Goal: Transaction & Acquisition: Purchase product/service

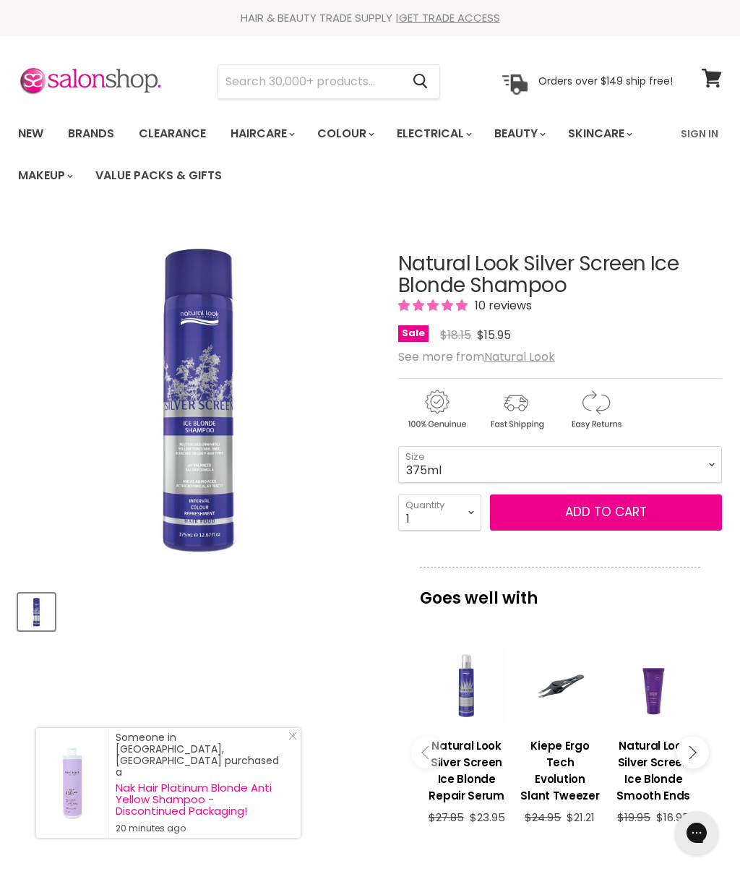
click at [186, 169] on link "Value Packs & Gifts" at bounding box center [159, 175] width 148 height 30
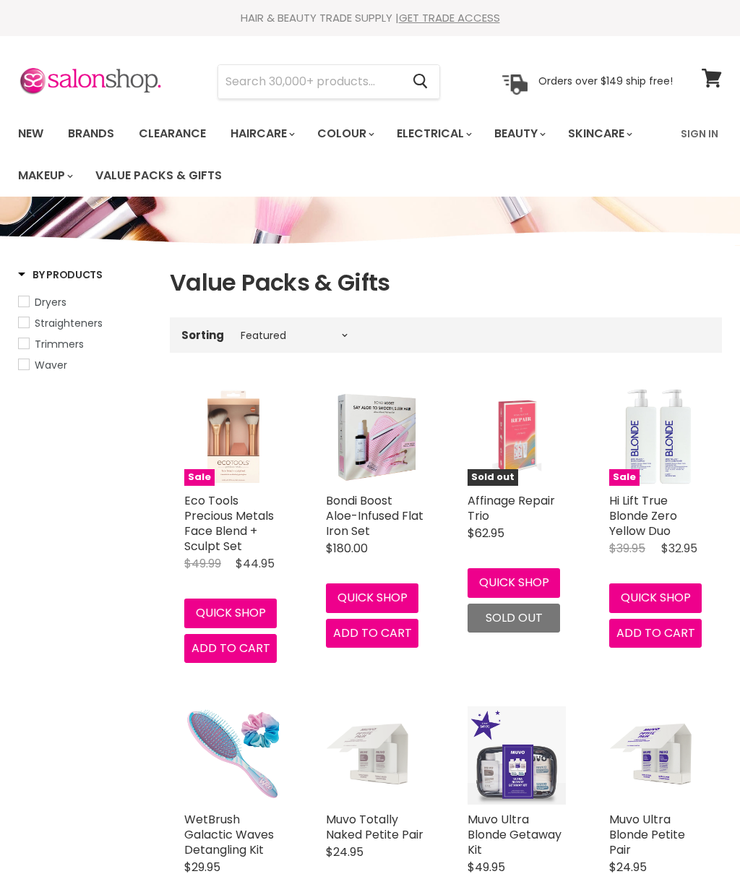
select select "manual"
click at [325, 75] on input "Search" at bounding box center [309, 81] width 183 height 33
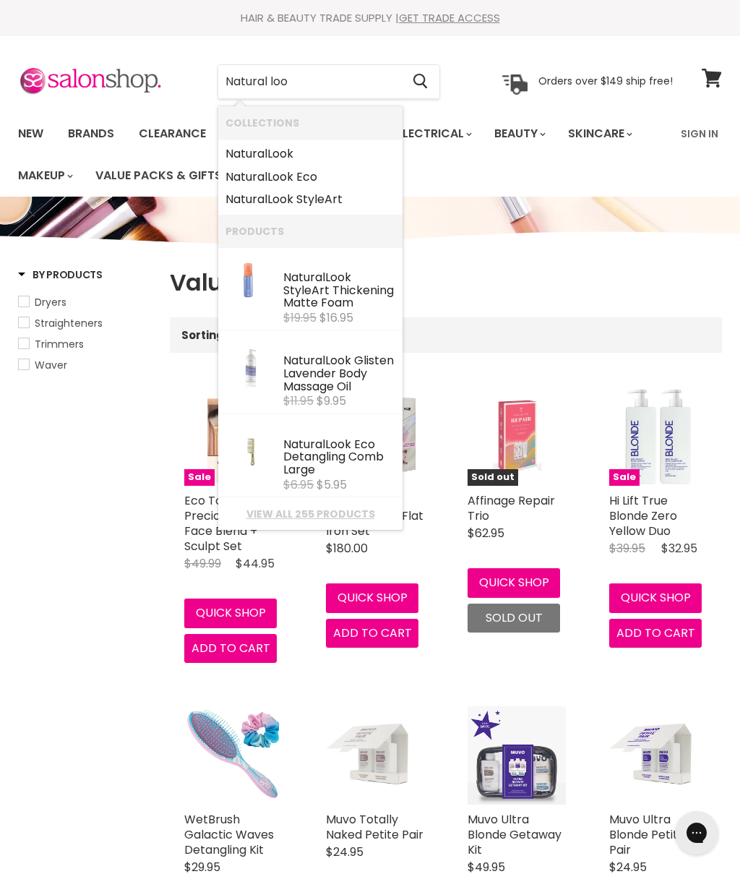
type input "Natural look"
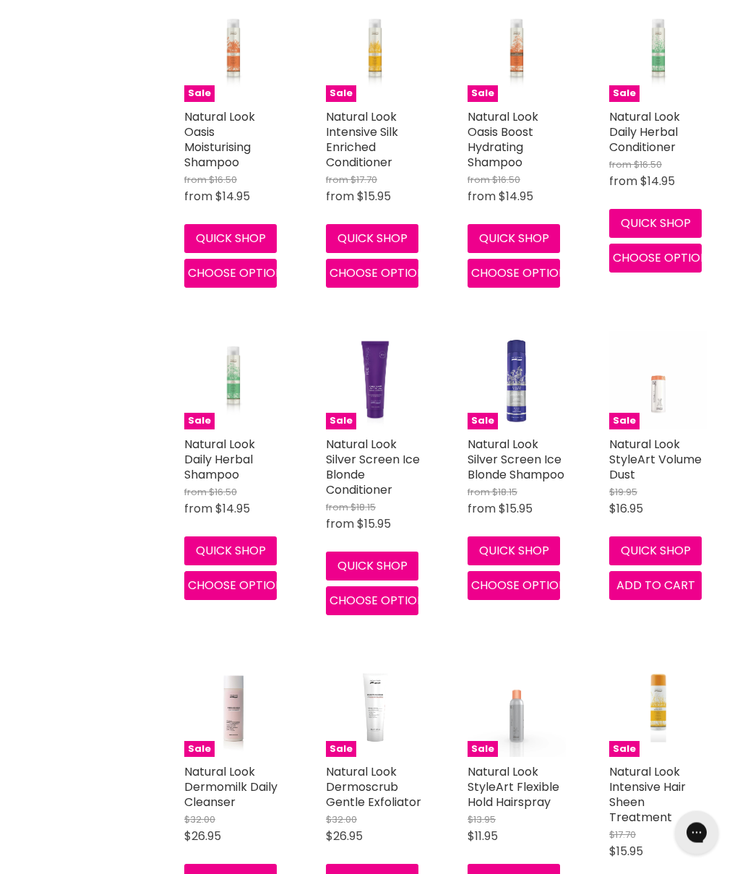
scroll to position [1364, 0]
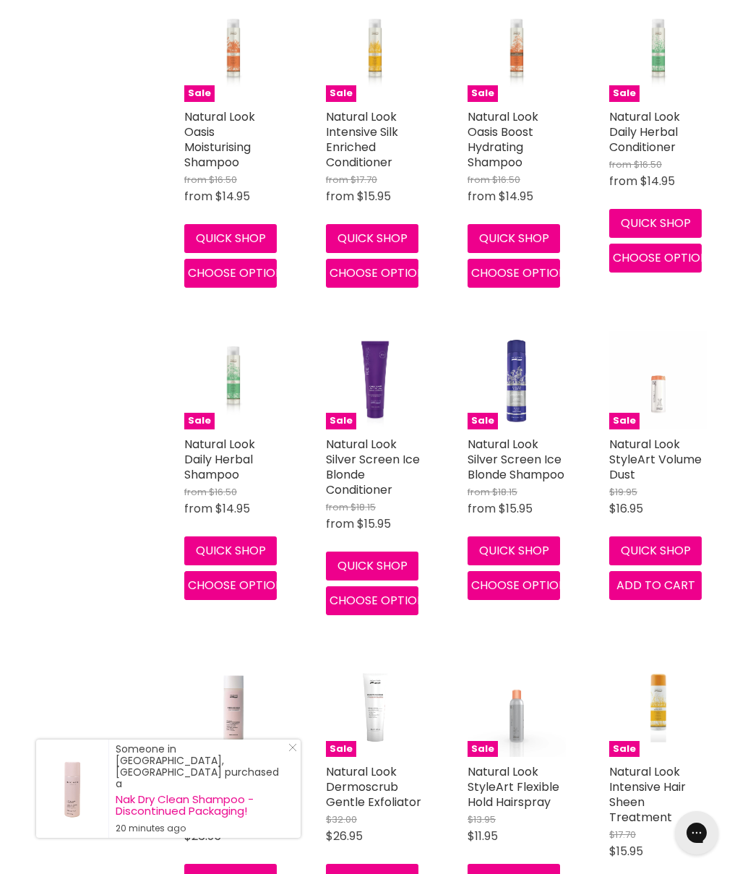
click at [384, 559] on button "Quick shop" at bounding box center [372, 565] width 93 height 29
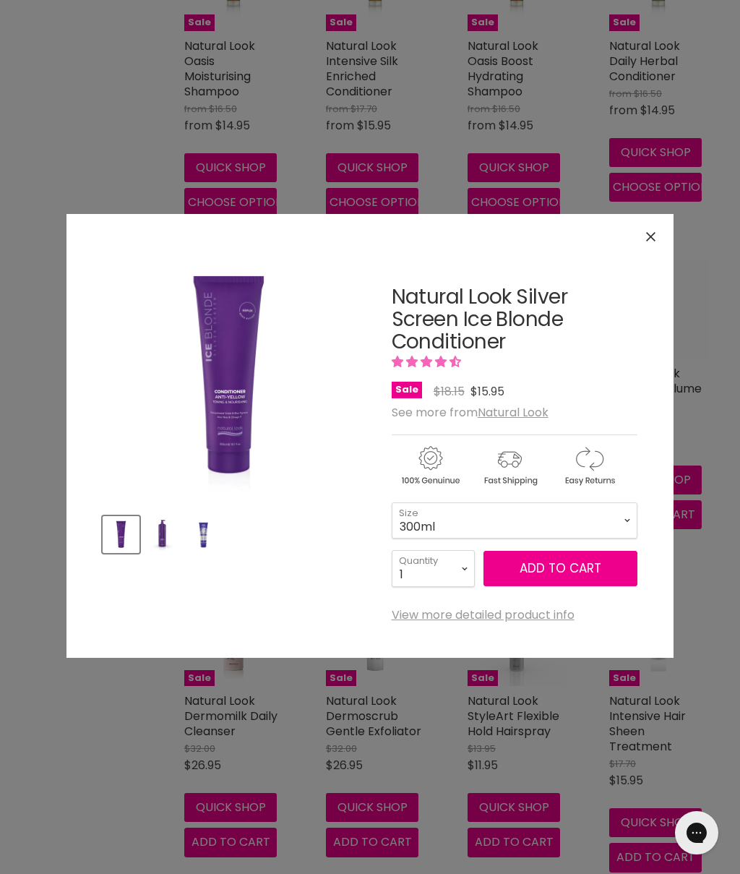
click at [558, 571] on span "Add to cart" at bounding box center [561, 567] width 82 height 17
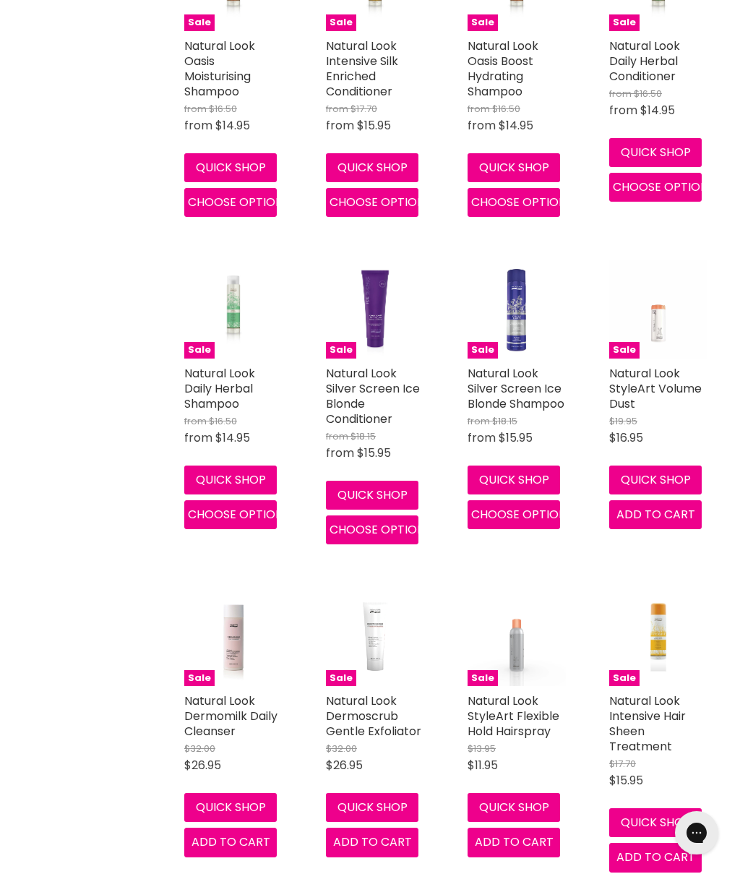
click at [520, 486] on button "Quick shop" at bounding box center [514, 479] width 93 height 29
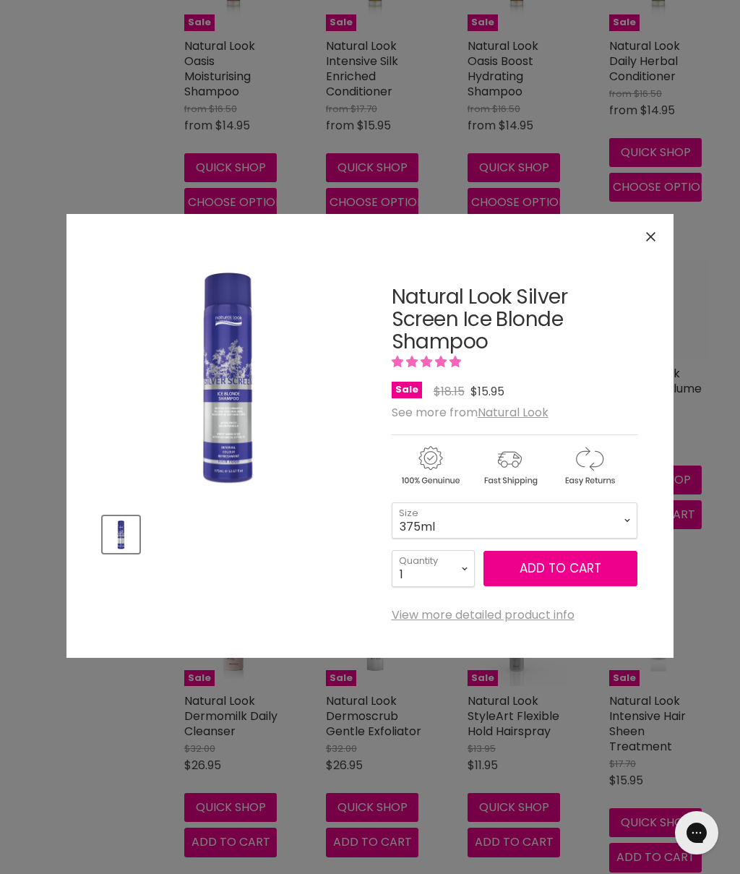
click at [584, 564] on span "Add to cart" at bounding box center [561, 567] width 82 height 17
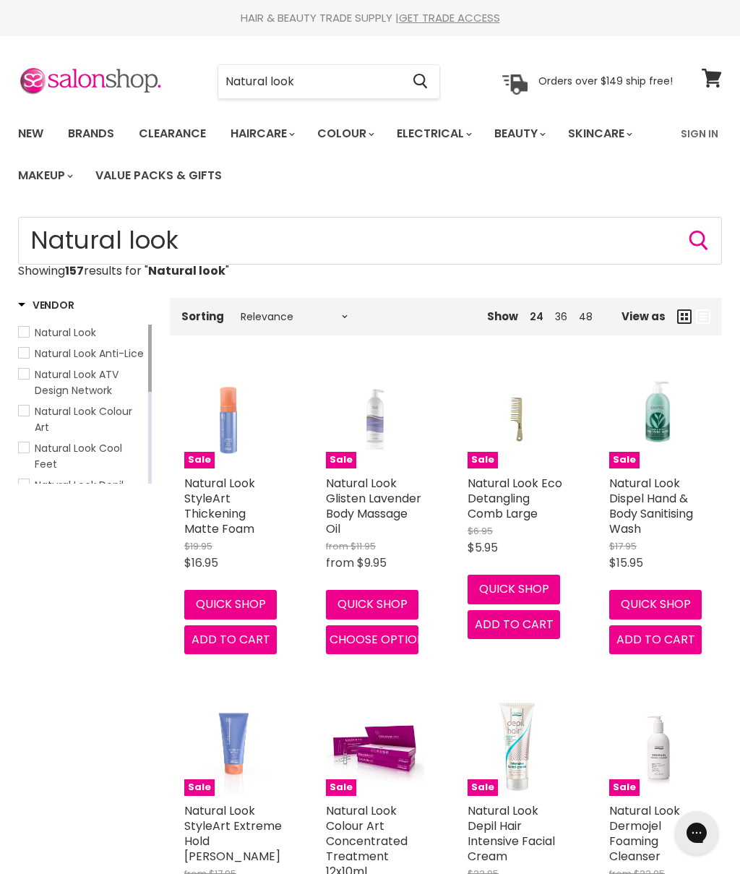
click at [337, 79] on input "Natural look" at bounding box center [309, 81] width 183 height 33
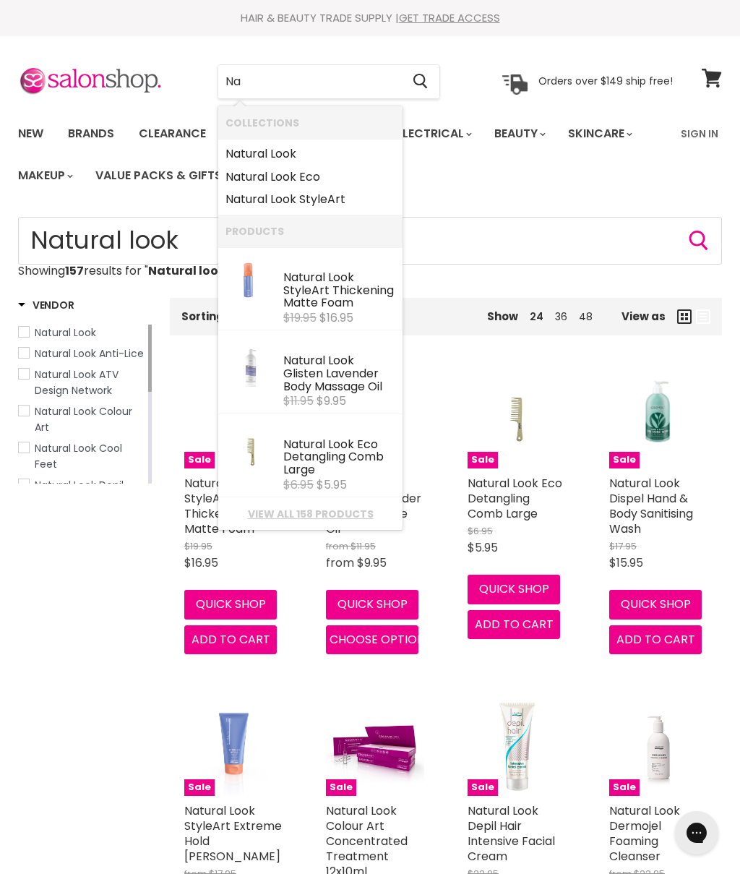
type input "N"
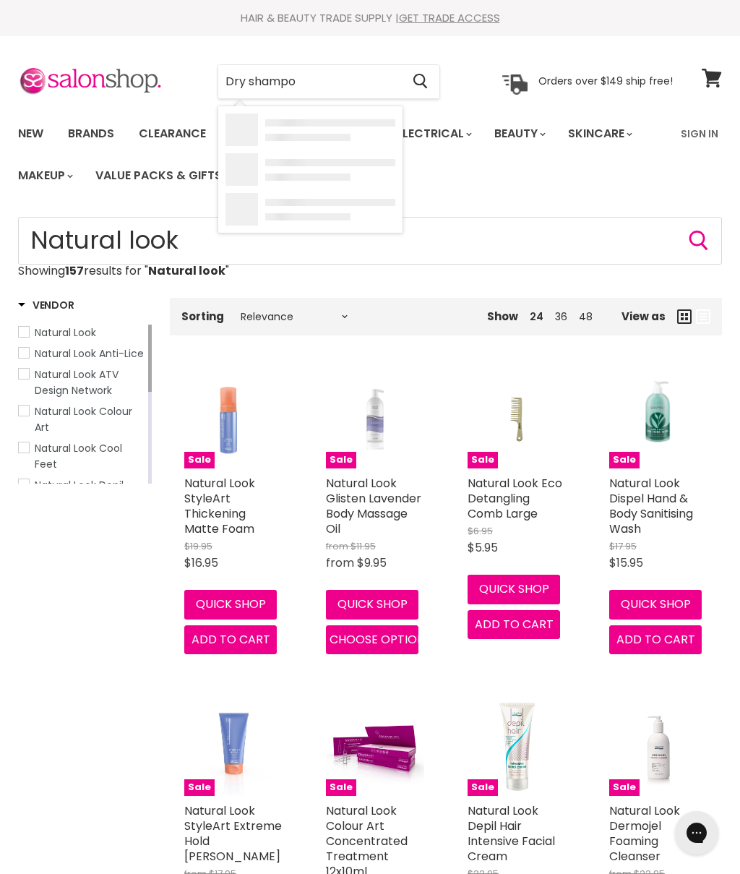
type input "Dry shampoo"
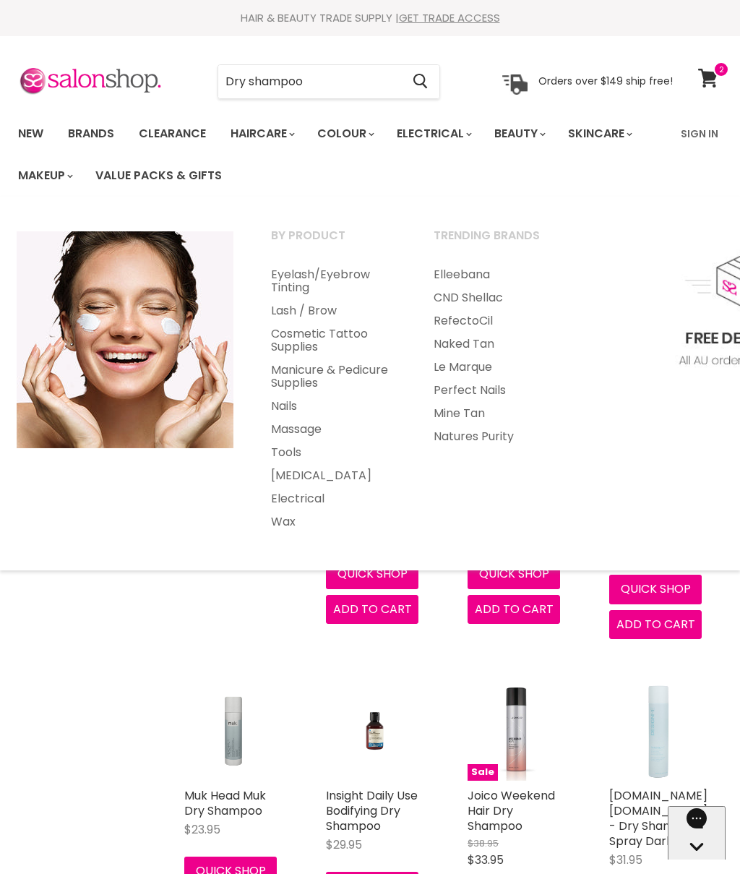
click at [319, 280] on link "Eyelash/Eyebrow Tinting" at bounding box center [333, 281] width 160 height 36
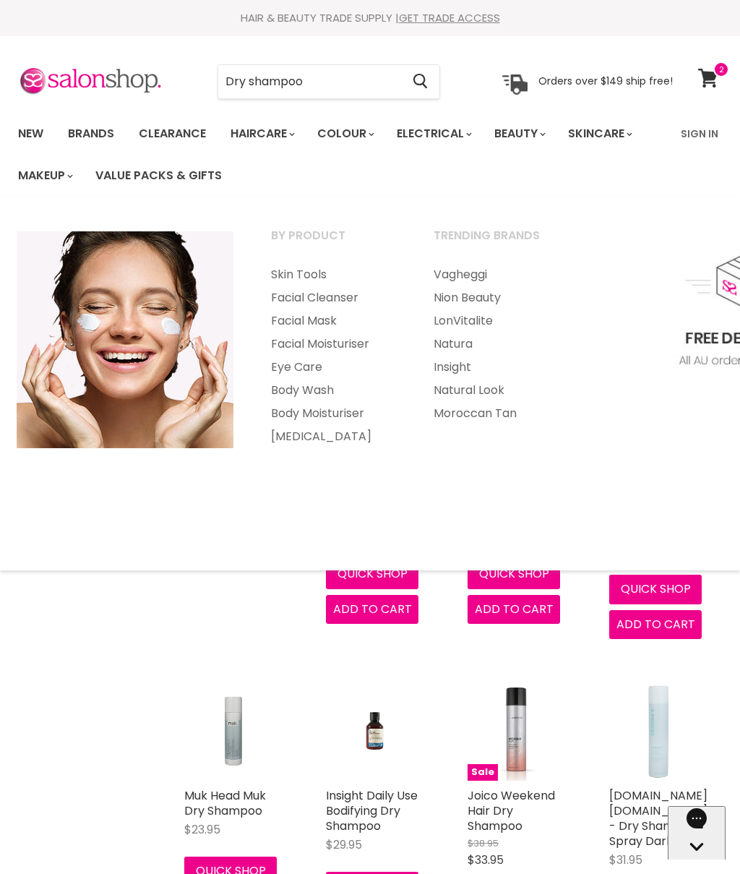
click at [186, 133] on link "Clearance" at bounding box center [172, 134] width 89 height 30
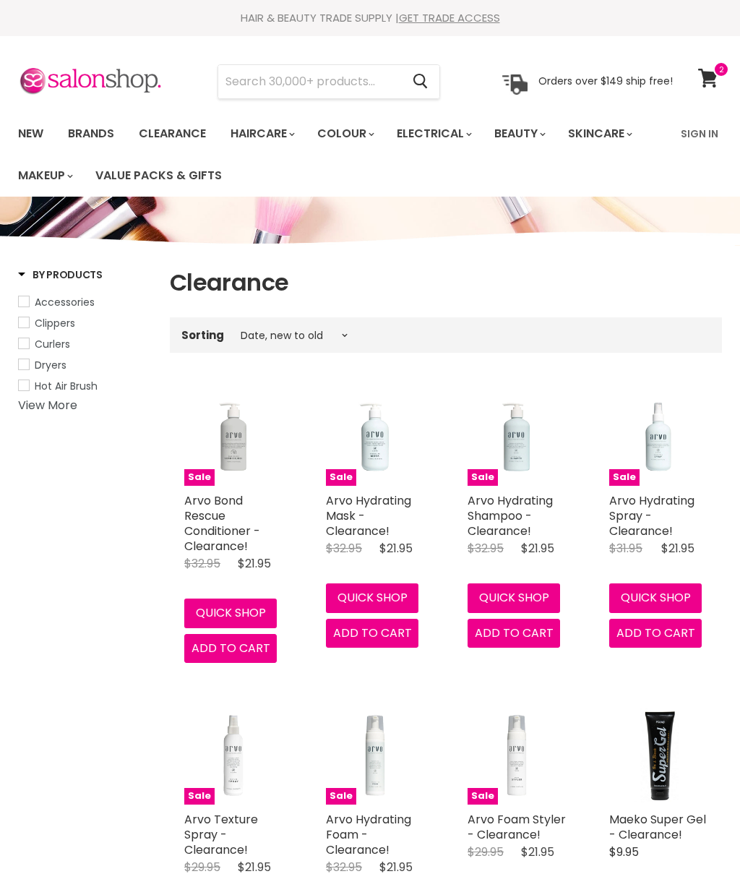
select select "created-descending"
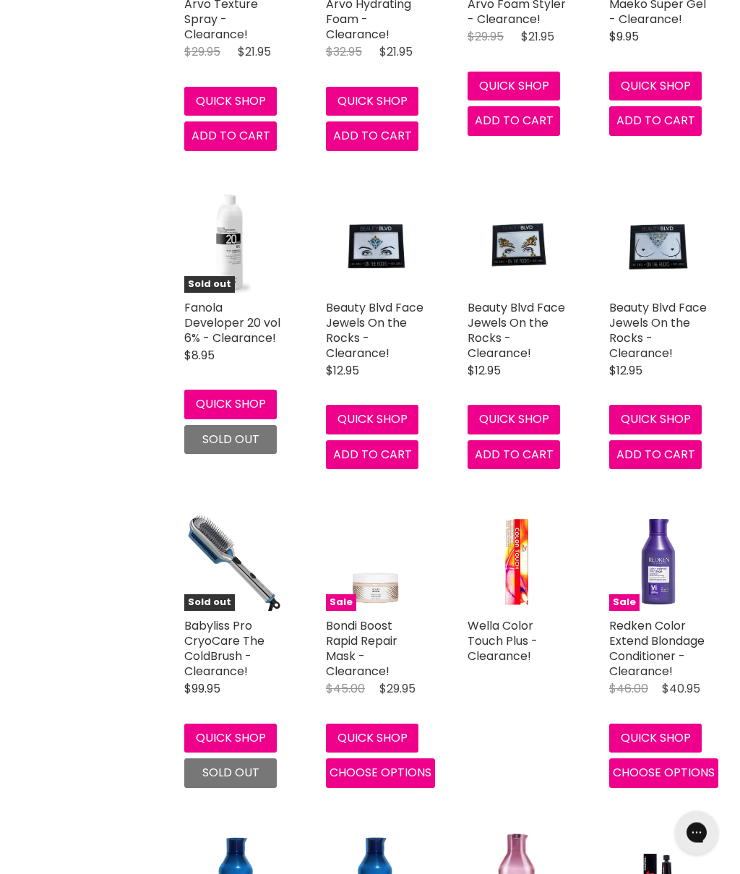
scroll to position [816, 0]
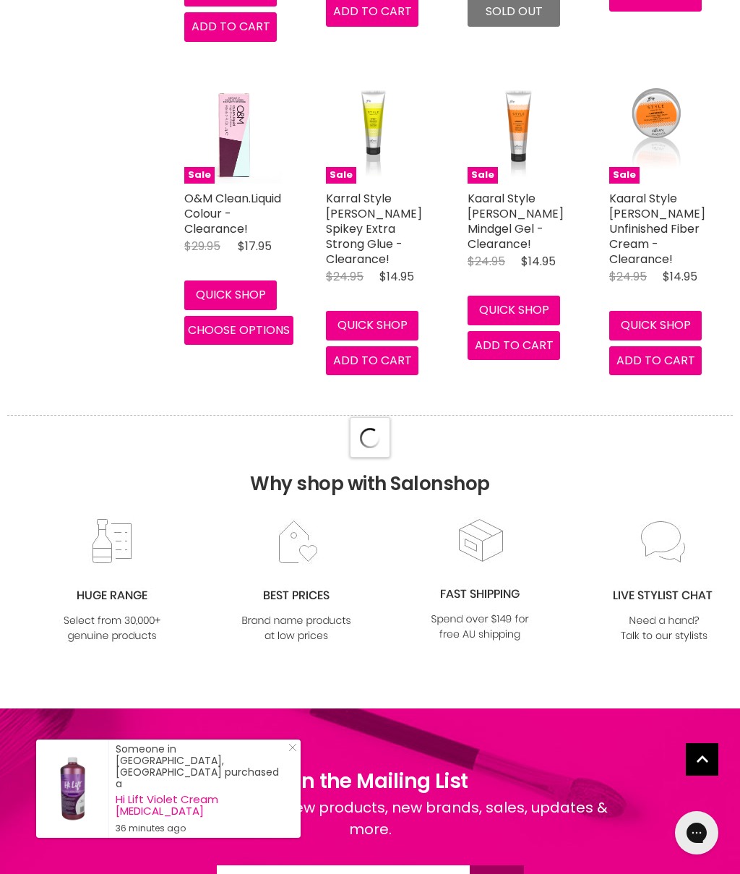
select select "created-descending"
